Goal: Task Accomplishment & Management: Complete application form

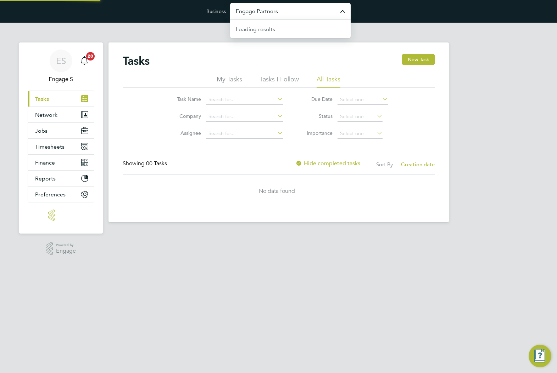
click at [315, 11] on input "Engage Partners" at bounding box center [290, 11] width 120 height 17
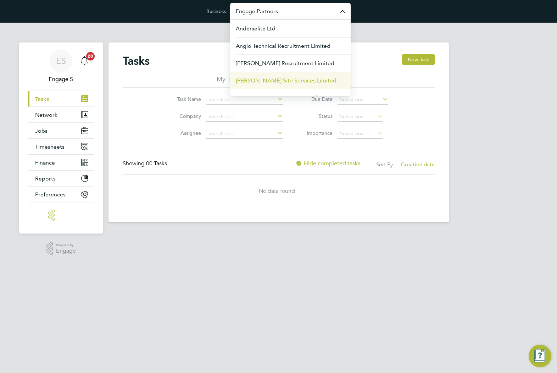
click at [310, 77] on span "[PERSON_NAME] Site Services Limited" at bounding box center [286, 81] width 101 height 9
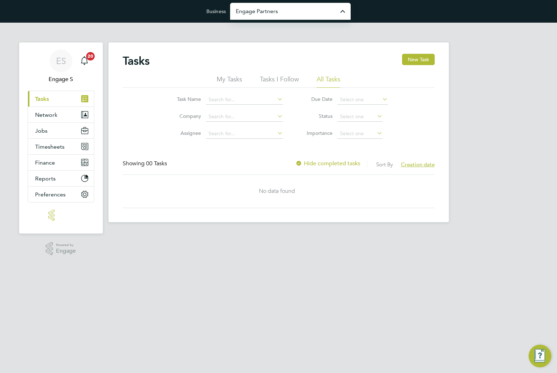
type input "[PERSON_NAME] Site Services Limited"
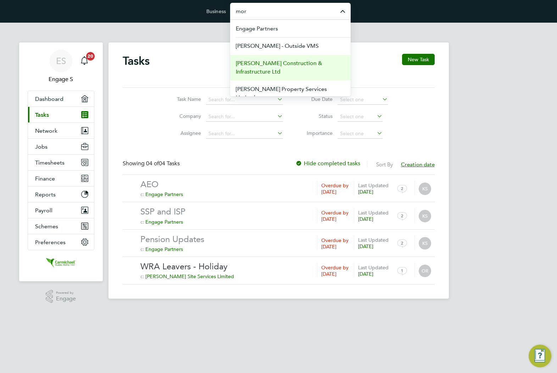
click at [310, 69] on span "Morgan Sindall Construction & Infrastructure Ltd" at bounding box center [290, 67] width 109 height 17
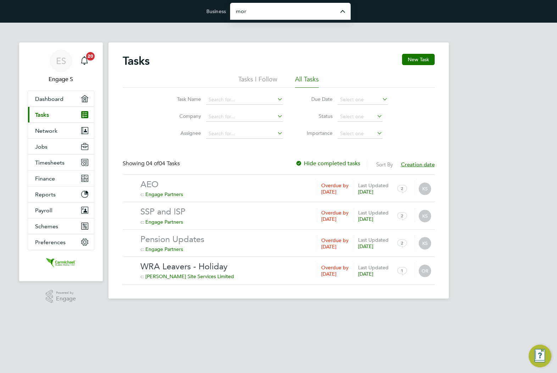
type input "Morgan Sindall Construction & Infrastructure Ltd"
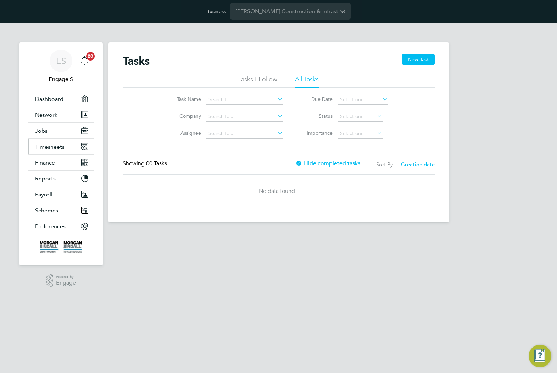
click at [58, 149] on span "Timesheets" at bounding box center [49, 146] width 29 height 7
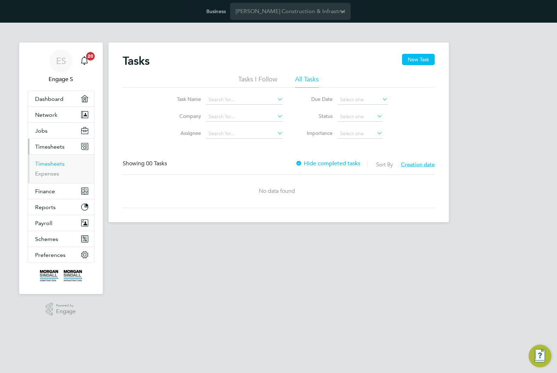
click at [55, 165] on link "Timesheets" at bounding box center [49, 164] width 29 height 7
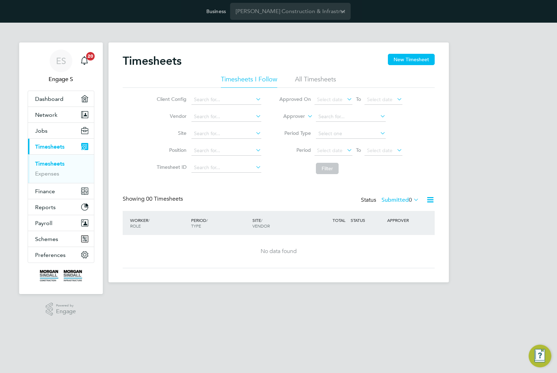
click at [324, 81] on li "All Timesheets" at bounding box center [315, 81] width 41 height 13
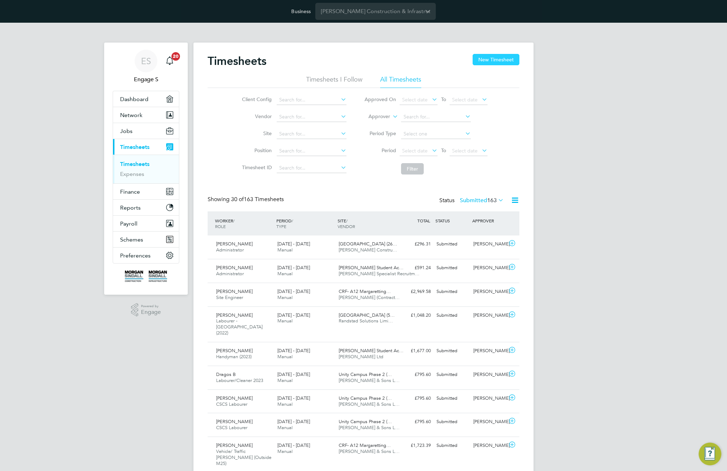
click at [496, 60] on button "New Timesheet" at bounding box center [496, 59] width 47 height 11
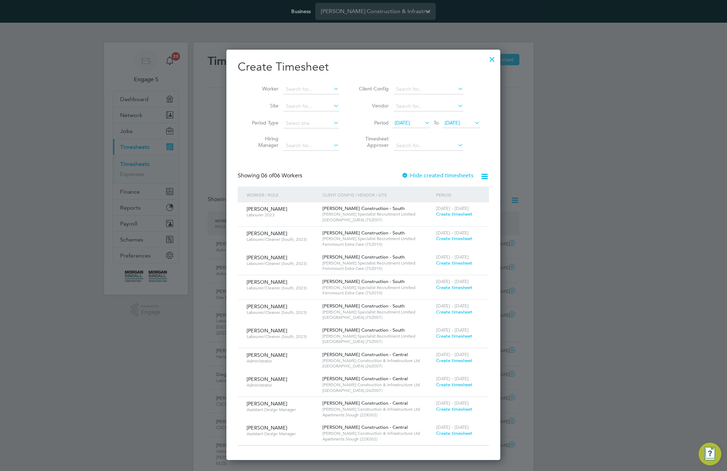
scroll to position [410, 274]
click at [451, 239] on span "Create timesheet" at bounding box center [454, 238] width 36 height 6
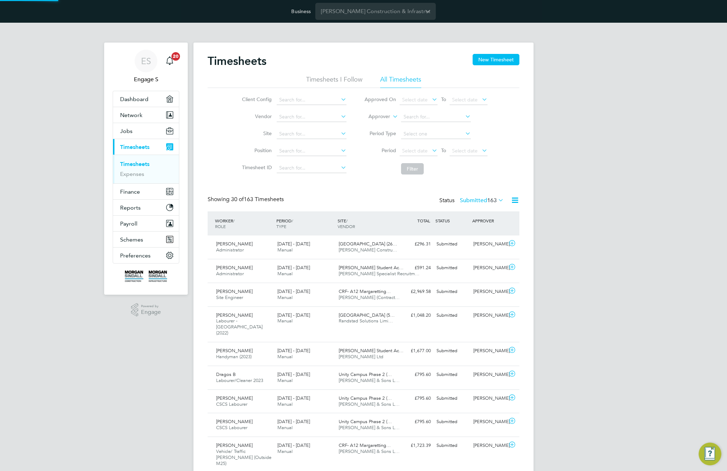
scroll to position [18, 62]
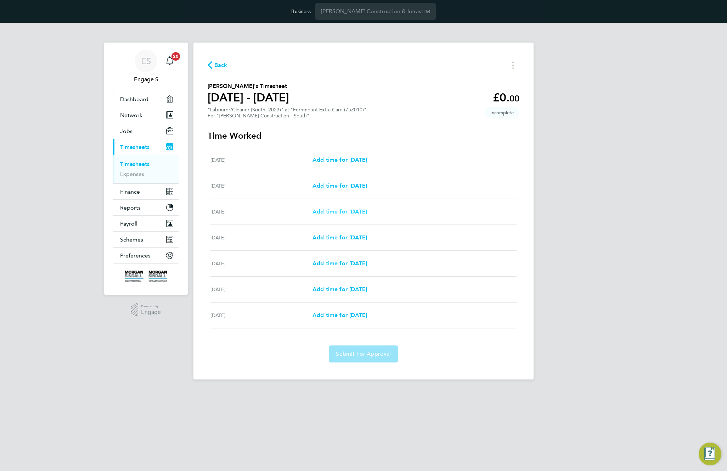
click at [367, 211] on span "Add time for Mon 28 Jul" at bounding box center [340, 211] width 55 height 7
select select "30"
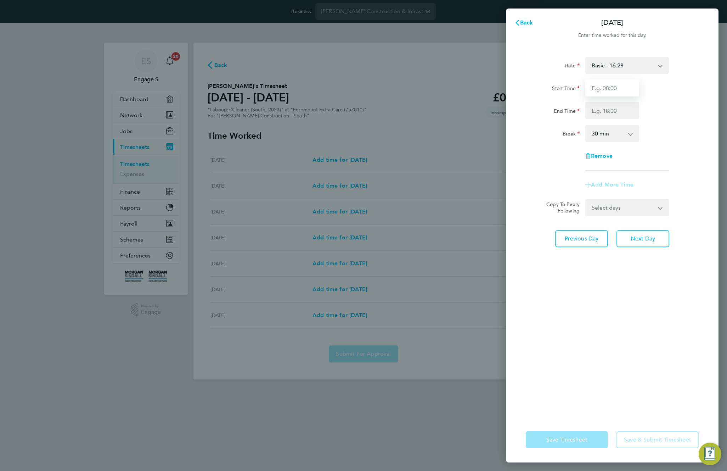
click at [556, 88] on input "Start Time" at bounding box center [612, 87] width 54 height 17
type input "11:00"
click at [556, 113] on input "End Time" at bounding box center [612, 110] width 54 height 17
type input "22:00"
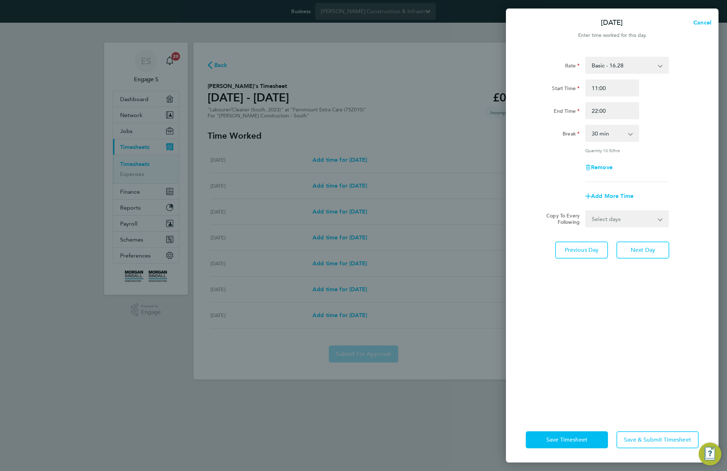
click at [556, 124] on div "Rate Basic - 16.28 Overtime - 23.25 Start Time 11:00 End Time 22:00 Break 0 min…" at bounding box center [612, 119] width 173 height 125
click at [556, 223] on select "Select days Day Tuesday Wednesday Thursday Friday" at bounding box center [623, 219] width 74 height 16
select select "TUE"
click at [556, 211] on select "Select days Day Tuesday Wednesday Thursday Friday" at bounding box center [623, 219] width 74 height 16
select select "2025-08-01"
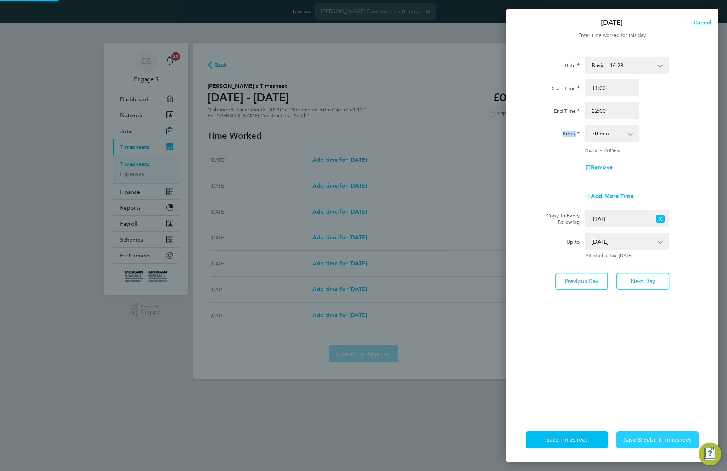
click at [556, 373] on button "Save & Submit Timesheet" at bounding box center [657, 439] width 82 height 17
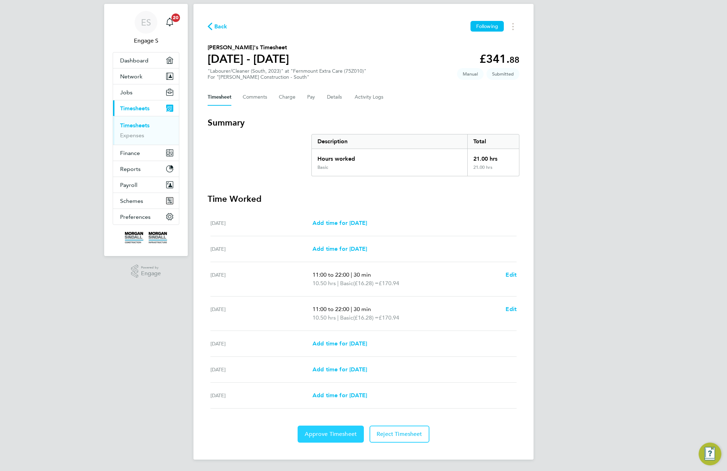
click at [325, 373] on span "Approve Timesheet" at bounding box center [331, 433] width 52 height 7
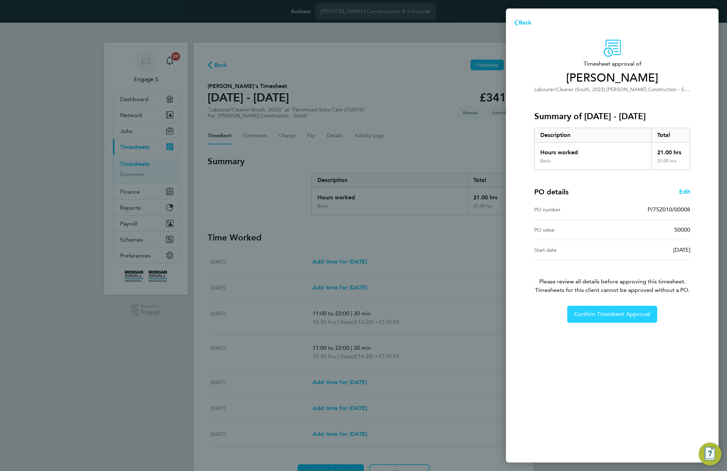
drag, startPoint x: 619, startPoint y: 310, endPoint x: 617, endPoint y: 314, distance: 4.1
click at [556, 313] on span "Confirm Timesheet Approval" at bounding box center [612, 313] width 76 height 7
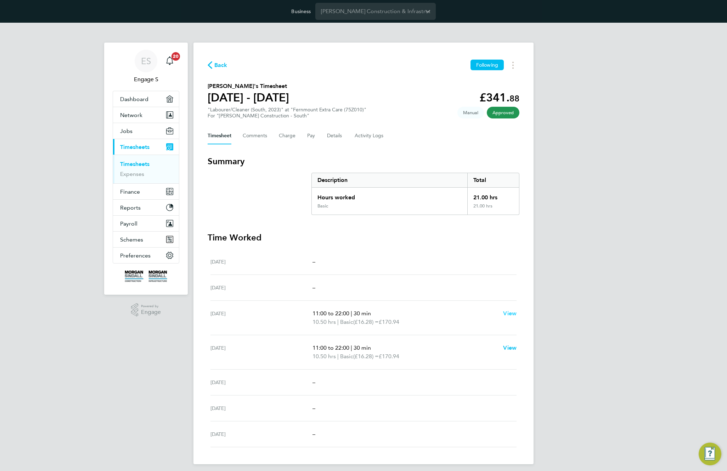
click at [513, 312] on span "View" at bounding box center [509, 313] width 13 height 7
select select "30"
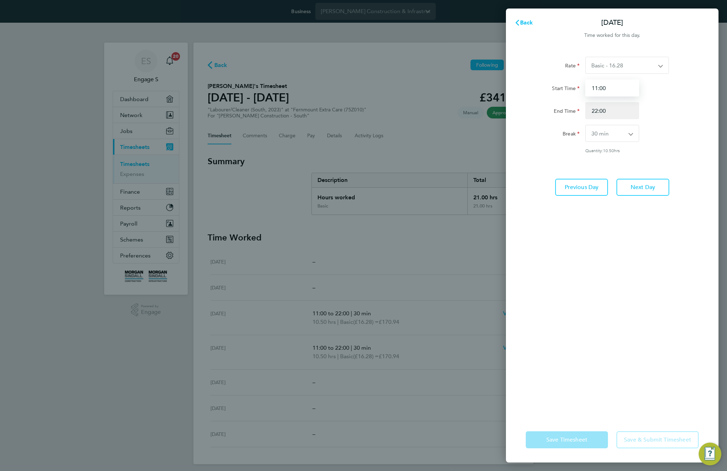
click at [556, 92] on input "11:00" at bounding box center [612, 87] width 54 height 17
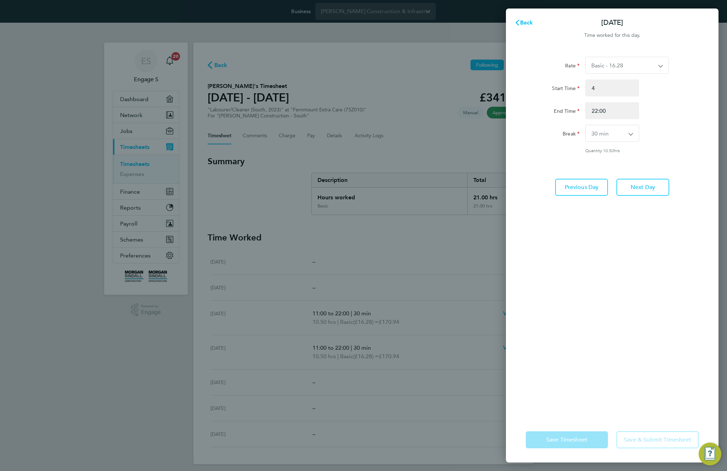
type input "04:00"
click at [556, 102] on div "End Time 22:00" at bounding box center [612, 110] width 179 height 17
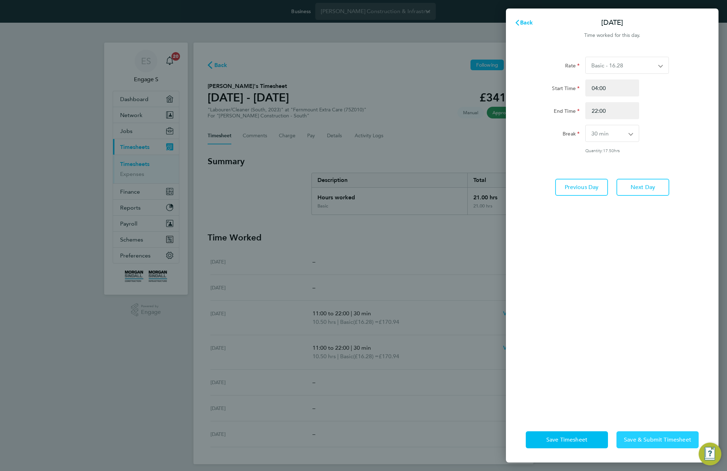
click at [556, 373] on span "Save & Submit Timesheet" at bounding box center [657, 439] width 67 height 7
click at [556, 373] on button "Save Timesheet" at bounding box center [567, 439] width 82 height 17
click at [523, 25] on span "Back" at bounding box center [526, 22] width 13 height 7
